Goal: Information Seeking & Learning: Learn about a topic

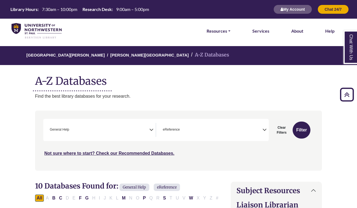
select select "*****"
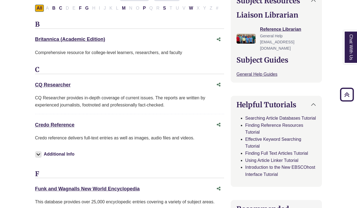
scroll to position [184, 0]
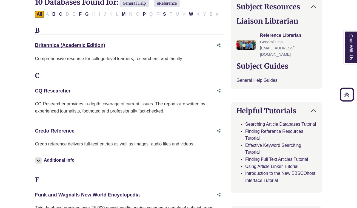
click at [53, 90] on link "CQ Researcher This link opens in a new window" at bounding box center [53, 90] width 36 height 5
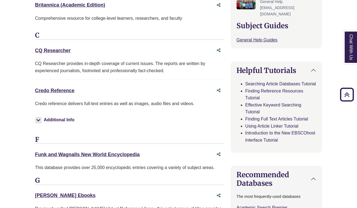
scroll to position [232, 0]
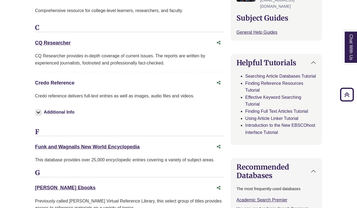
click at [49, 80] on link "Credo Reference This link opens in a new window" at bounding box center [54, 82] width 39 height 5
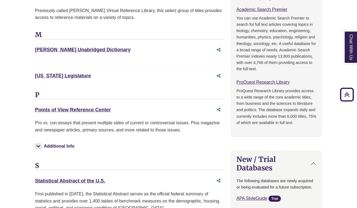
scroll to position [425, 0]
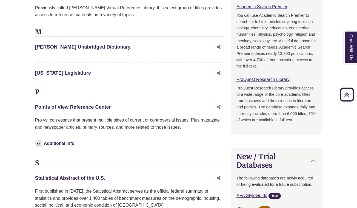
click at [88, 104] on link "Points of View Reference Center This link opens in a new window" at bounding box center [73, 106] width 76 height 5
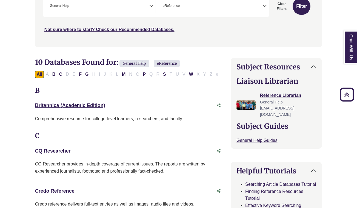
scroll to position [98, 0]
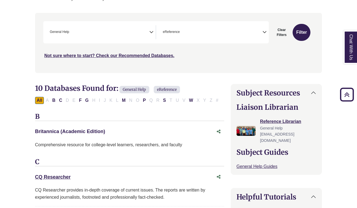
click at [59, 130] on link "Britannica (Academic Edition) This link opens in a new window" at bounding box center [70, 131] width 70 height 5
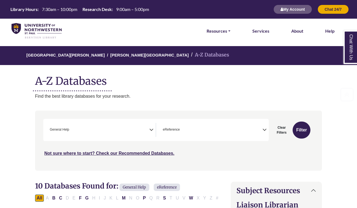
scroll to position [0, 0]
click at [46, 30] on img at bounding box center [37, 31] width 50 height 16
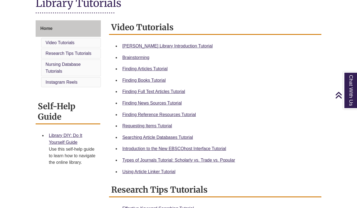
scroll to position [134, 0]
click at [170, 99] on div "Finding News Sources Tutorial" at bounding box center [219, 102] width 195 height 7
click at [170, 100] on link "Finding News Sources Tutorial" at bounding box center [152, 102] width 60 height 5
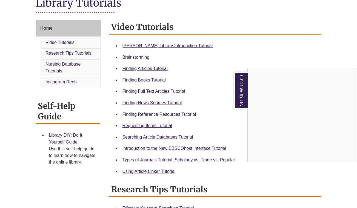
click at [156, 103] on div "Chat With Us" at bounding box center [178, 104] width 357 height 208
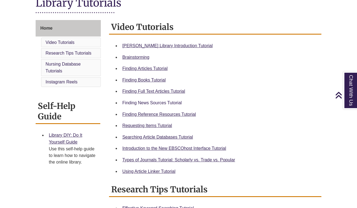
click at [154, 102] on link "Finding News Sources Tutorial" at bounding box center [152, 102] width 60 height 5
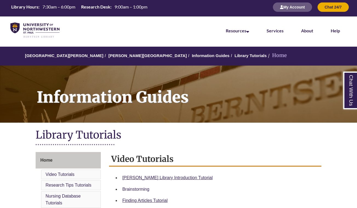
scroll to position [2, 0]
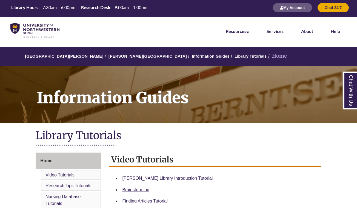
click at [122, 58] on li "[PERSON_NAME][GEOGRAPHIC_DATA]" at bounding box center [144, 56] width 83 height 7
click at [122, 56] on link "[PERSON_NAME][GEOGRAPHIC_DATA]" at bounding box center [148, 56] width 78 height 5
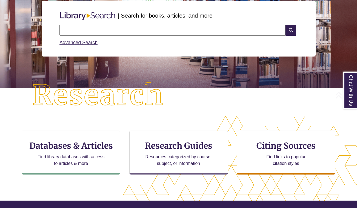
scroll to position [71, 0]
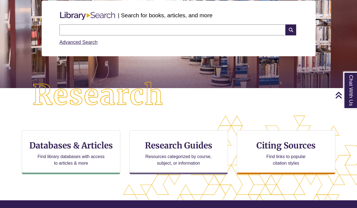
click at [130, 29] on input "text" at bounding box center [173, 29] width 226 height 11
type input "**********"
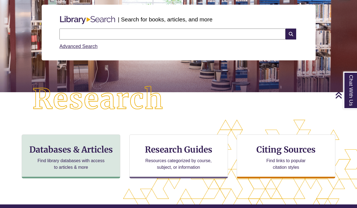
click at [81, 149] on h3 "Databases & Articles" at bounding box center [70, 149] width 89 height 10
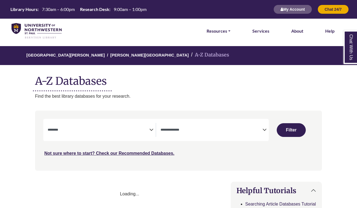
select select "Database Subject Filter"
select select "Database Types Filter"
select select "Database Subject Filter"
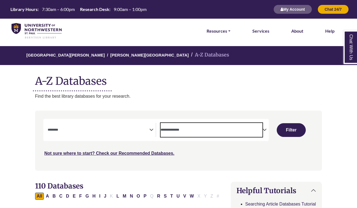
click at [190, 133] on span "Search filters" at bounding box center [212, 130] width 102 height 14
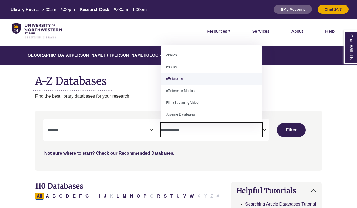
select select "*****"
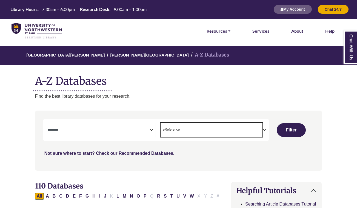
scroll to position [10, 0]
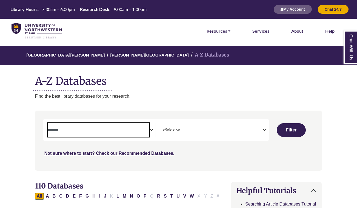
click at [141, 128] on textarea "Search" at bounding box center [99, 130] width 102 height 4
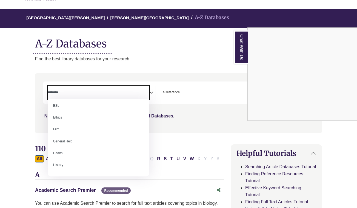
scroll to position [208, 0]
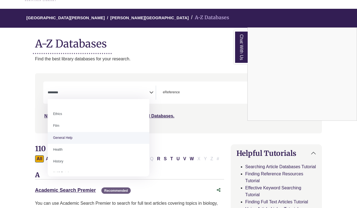
select select "*****"
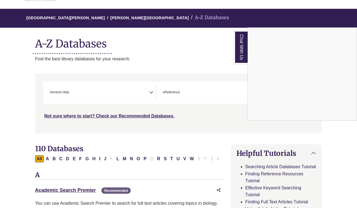
click at [225, 58] on div "Chat With Us" at bounding box center [178, 104] width 357 height 208
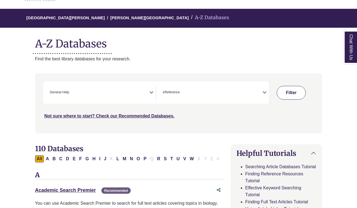
click at [291, 93] on button "Filter" at bounding box center [291, 93] width 29 height 14
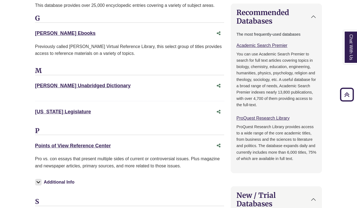
scroll to position [408, 0]
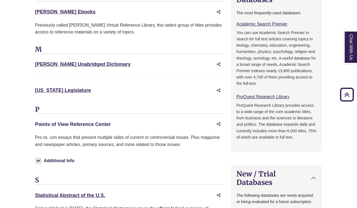
click at [68, 122] on link "Points of View Reference Center This link opens in a new window" at bounding box center [73, 124] width 76 height 5
